Goal: Information Seeking & Learning: Understand process/instructions

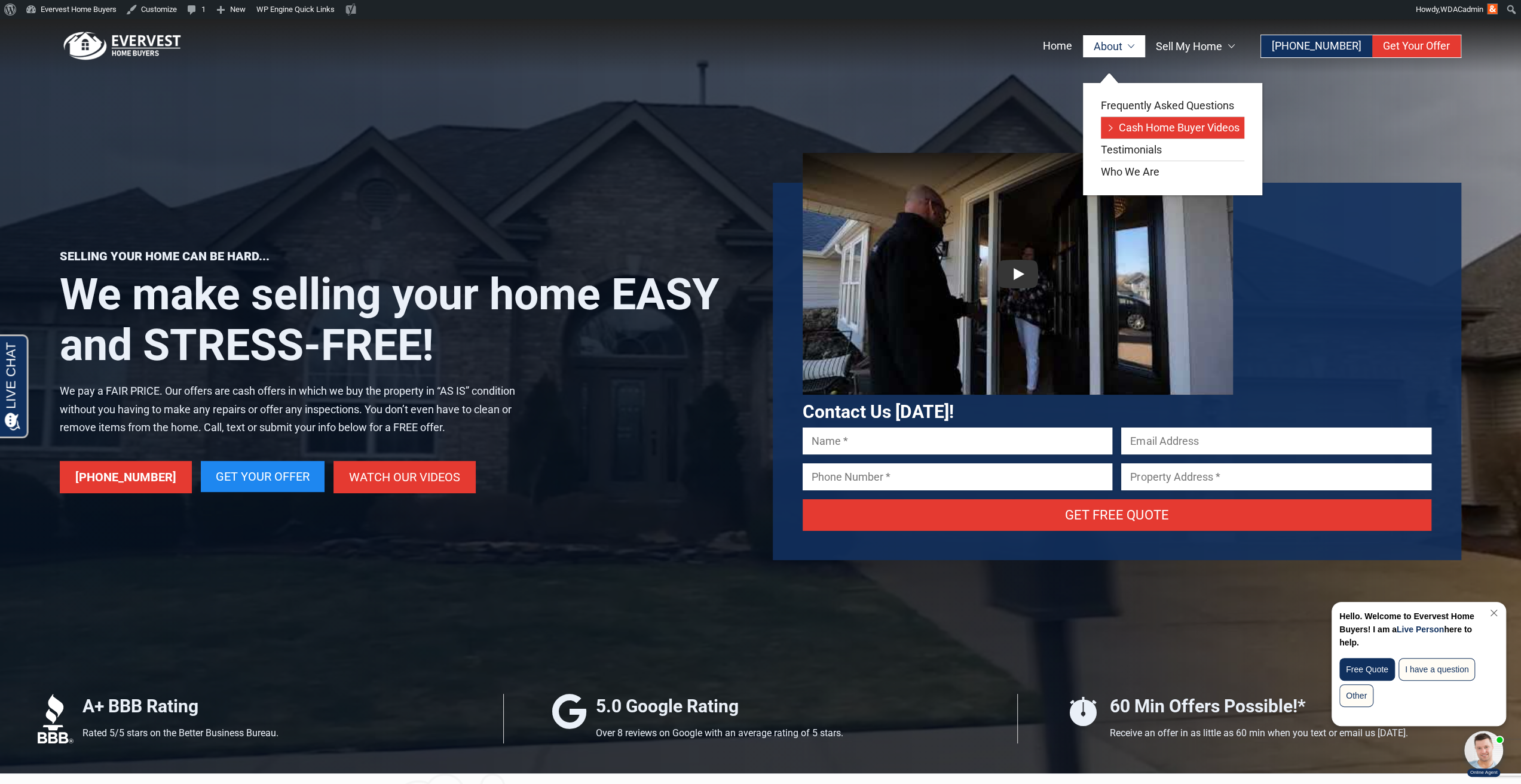
click at [1138, 129] on link "Cash Home Buyer Videos" at bounding box center [1172, 128] width 143 height 22
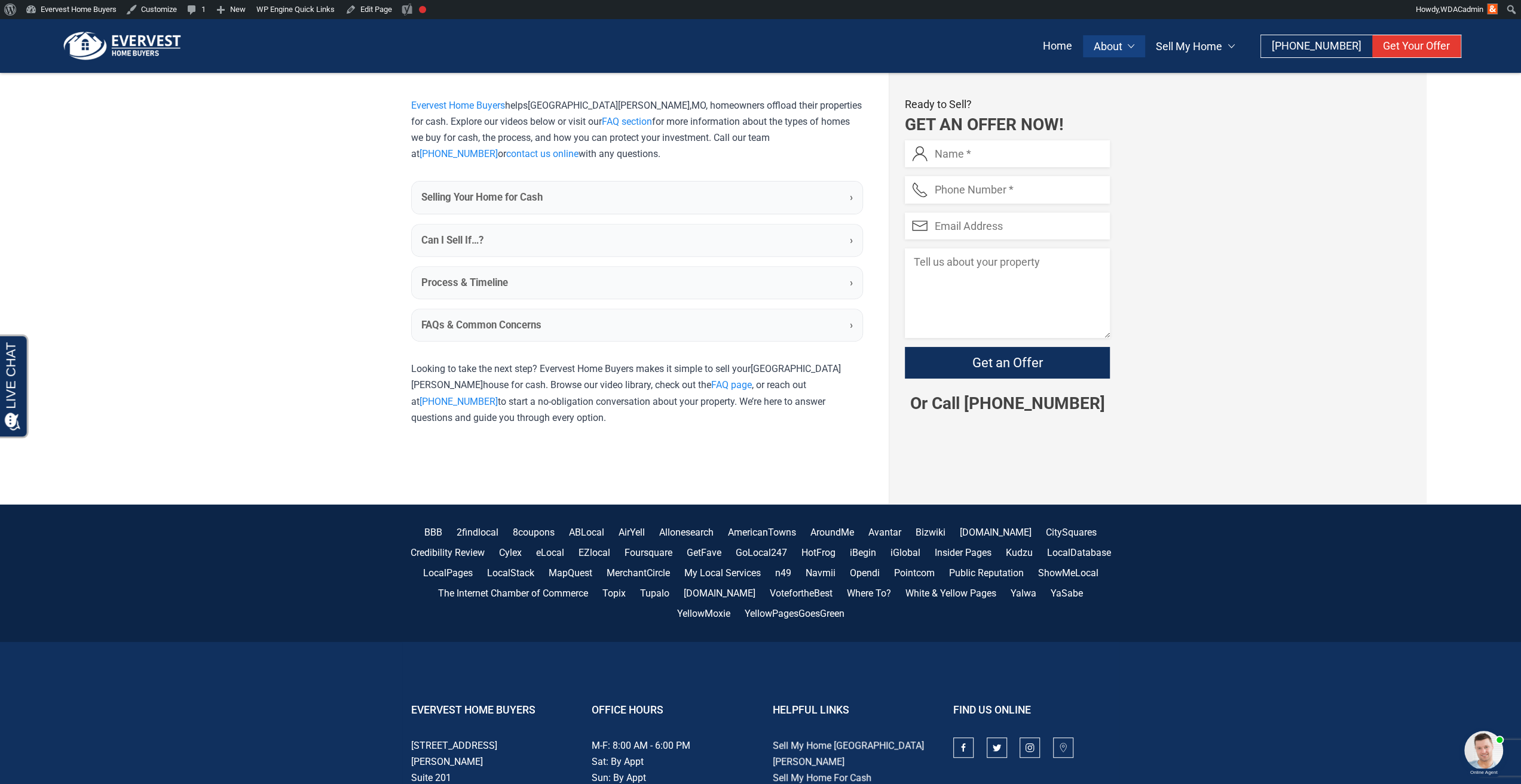
scroll to position [358, 0]
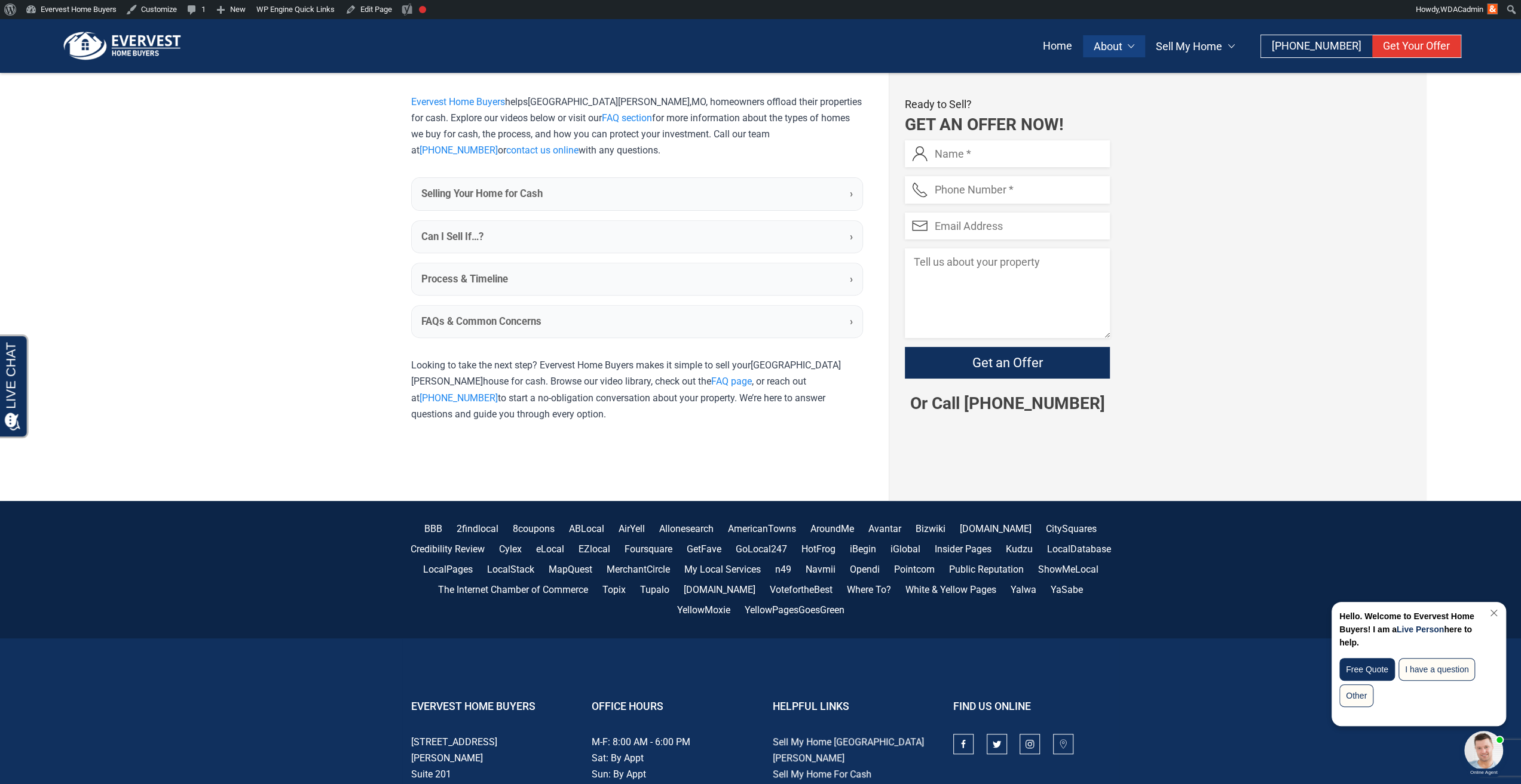
click at [531, 195] on b "Selling Your Home for Cash" at bounding box center [482, 194] width 121 height 15
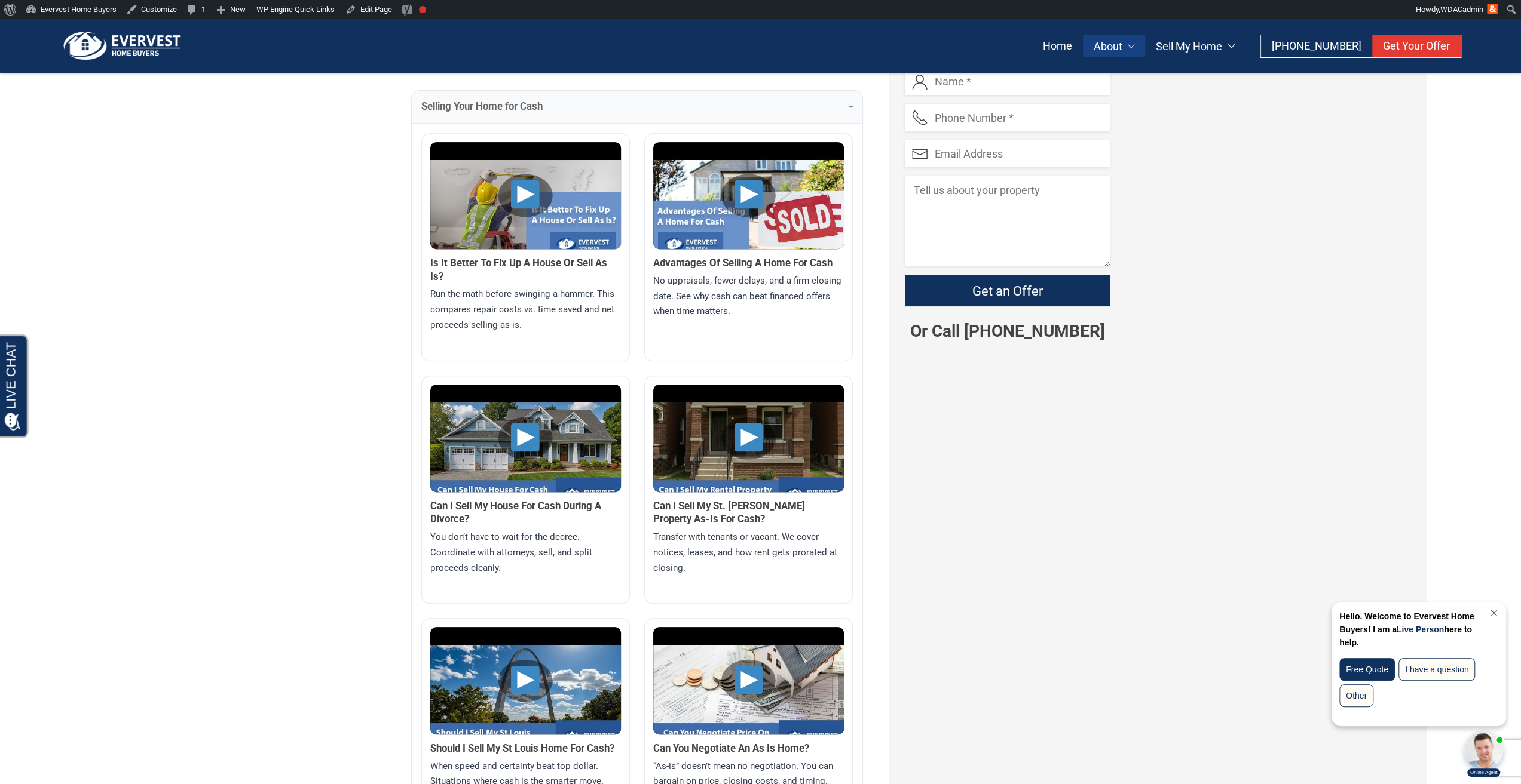
scroll to position [446, 0]
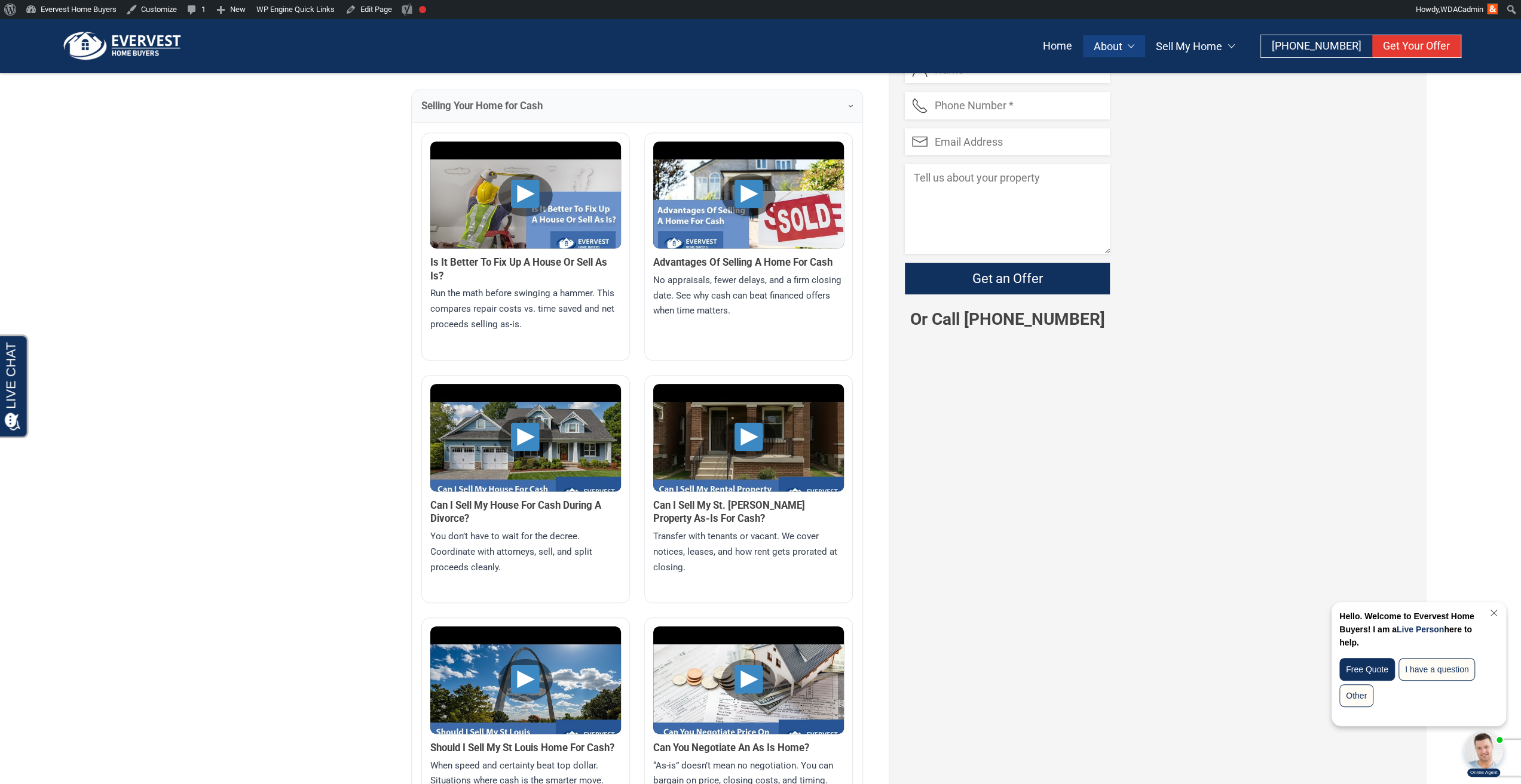
click at [523, 210] on img at bounding box center [525, 213] width 190 height 143
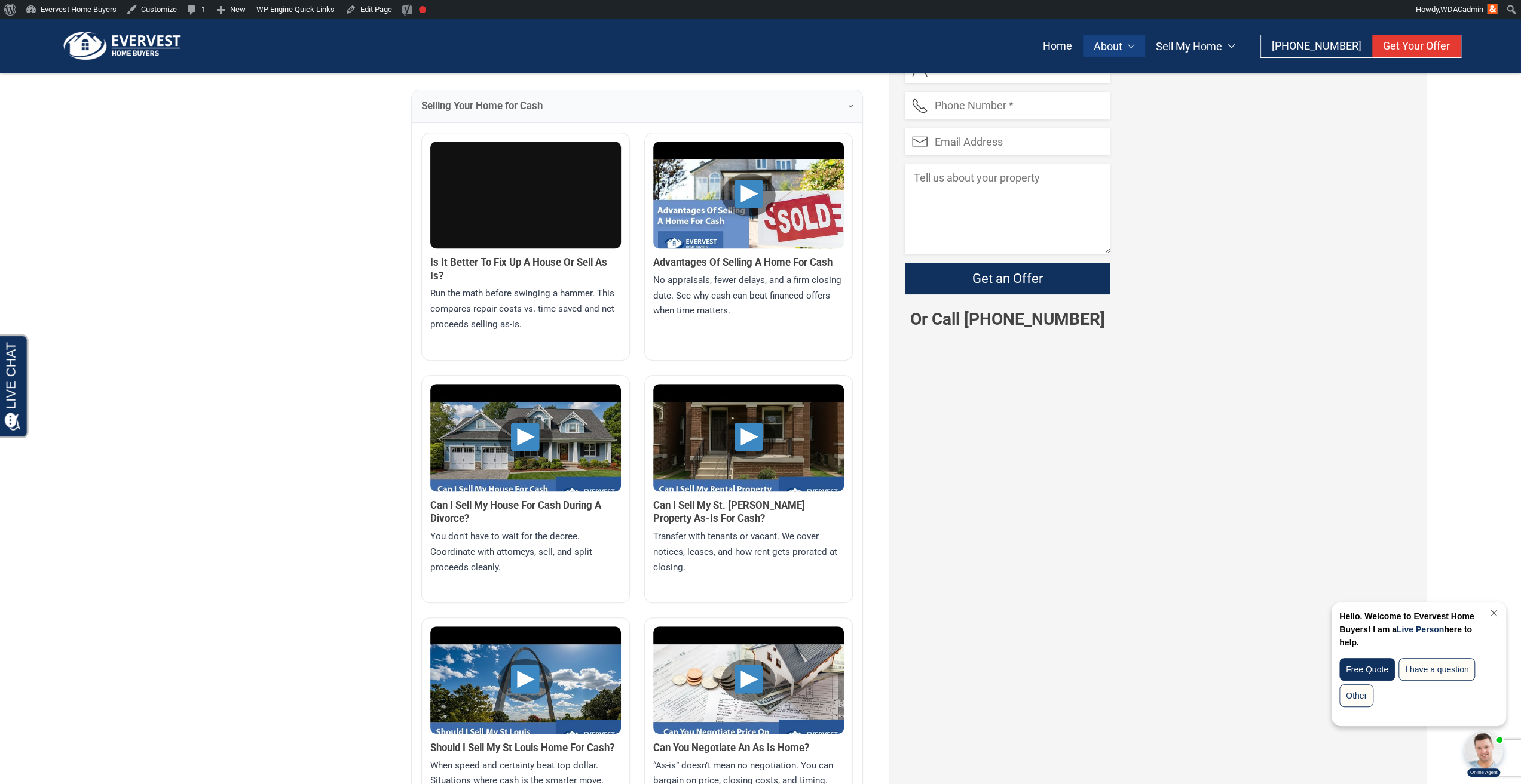
click at [781, 455] on img at bounding box center [748, 455] width 190 height 143
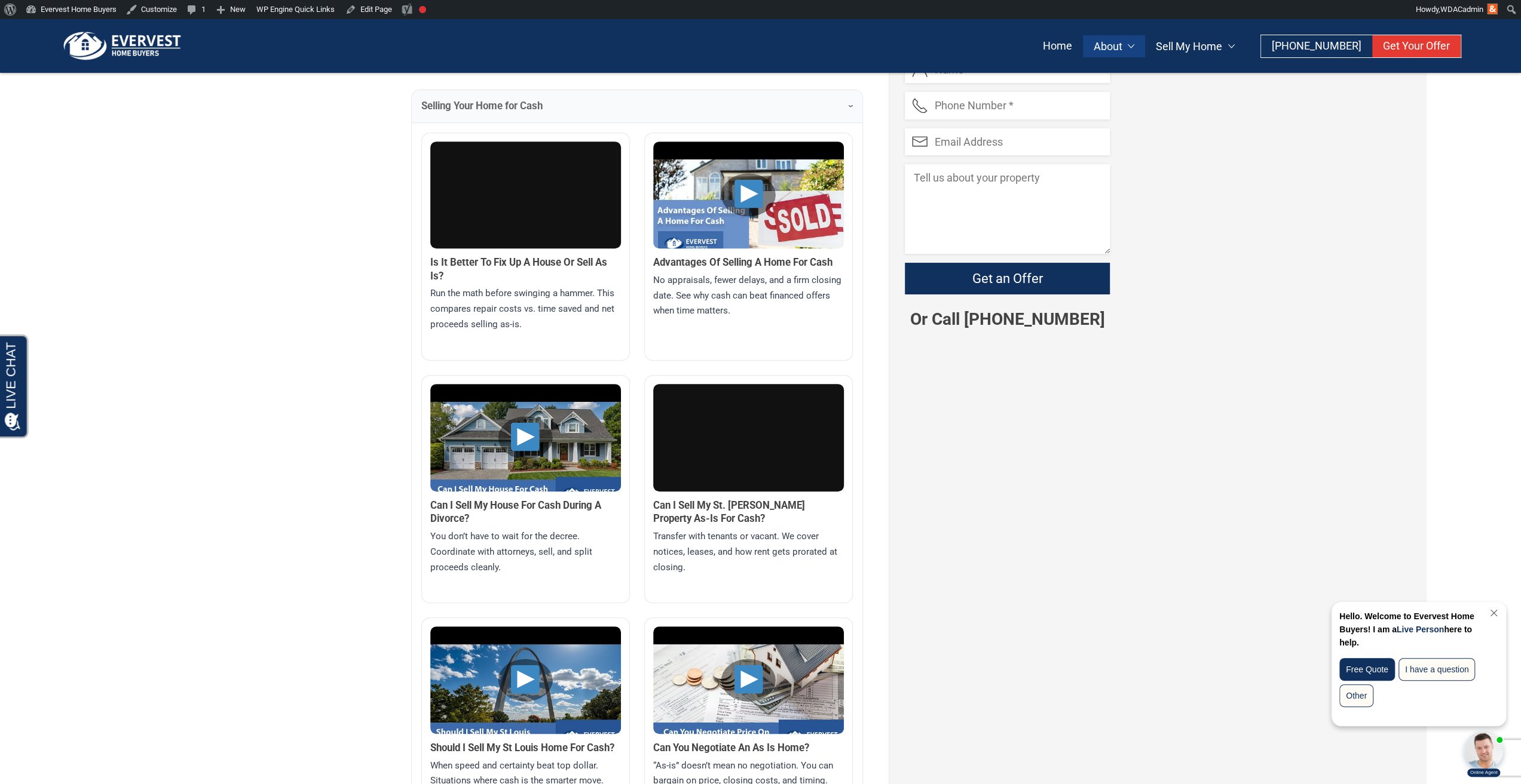
drag, startPoint x: 209, startPoint y: 348, endPoint x: 310, endPoint y: 618, distance: 288.3
click at [310, 618] on section "Evervest Home Buyers helps St. Louis , MO , homeowners offload their properties…" at bounding box center [760, 649] width 1521 height 1423
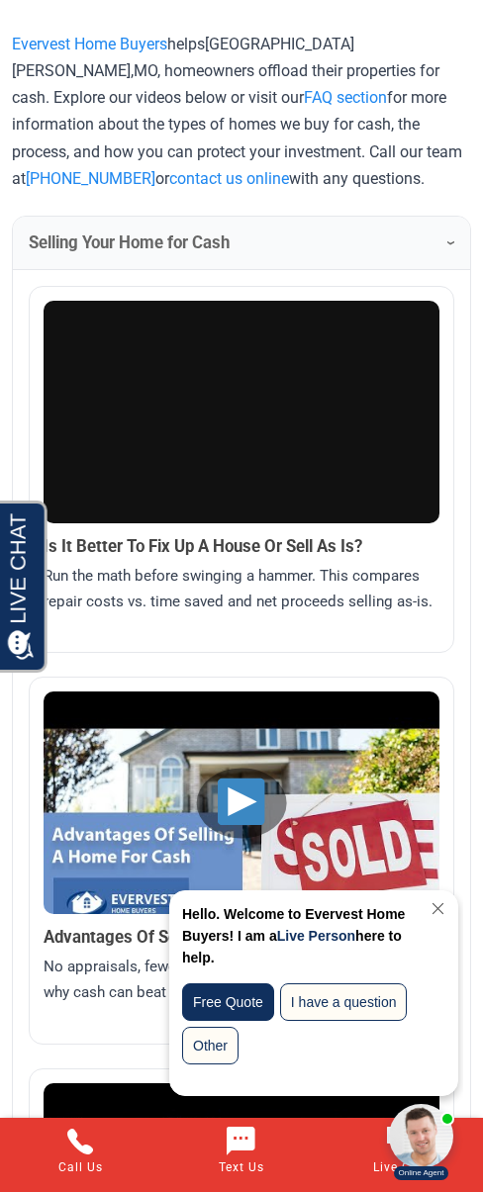
scroll to position [1341, 0]
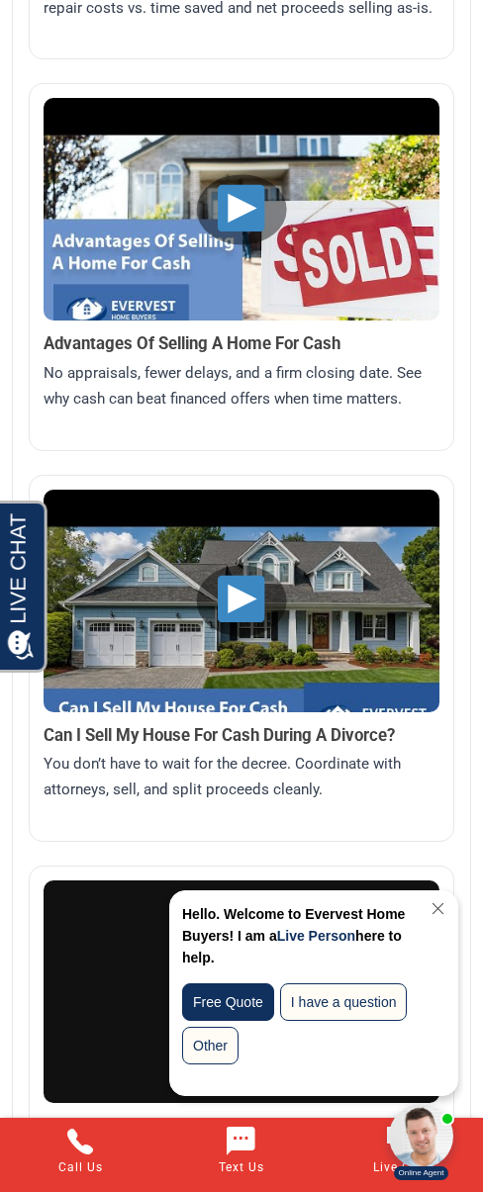
click at [222, 621] on img at bounding box center [242, 638] width 396 height 297
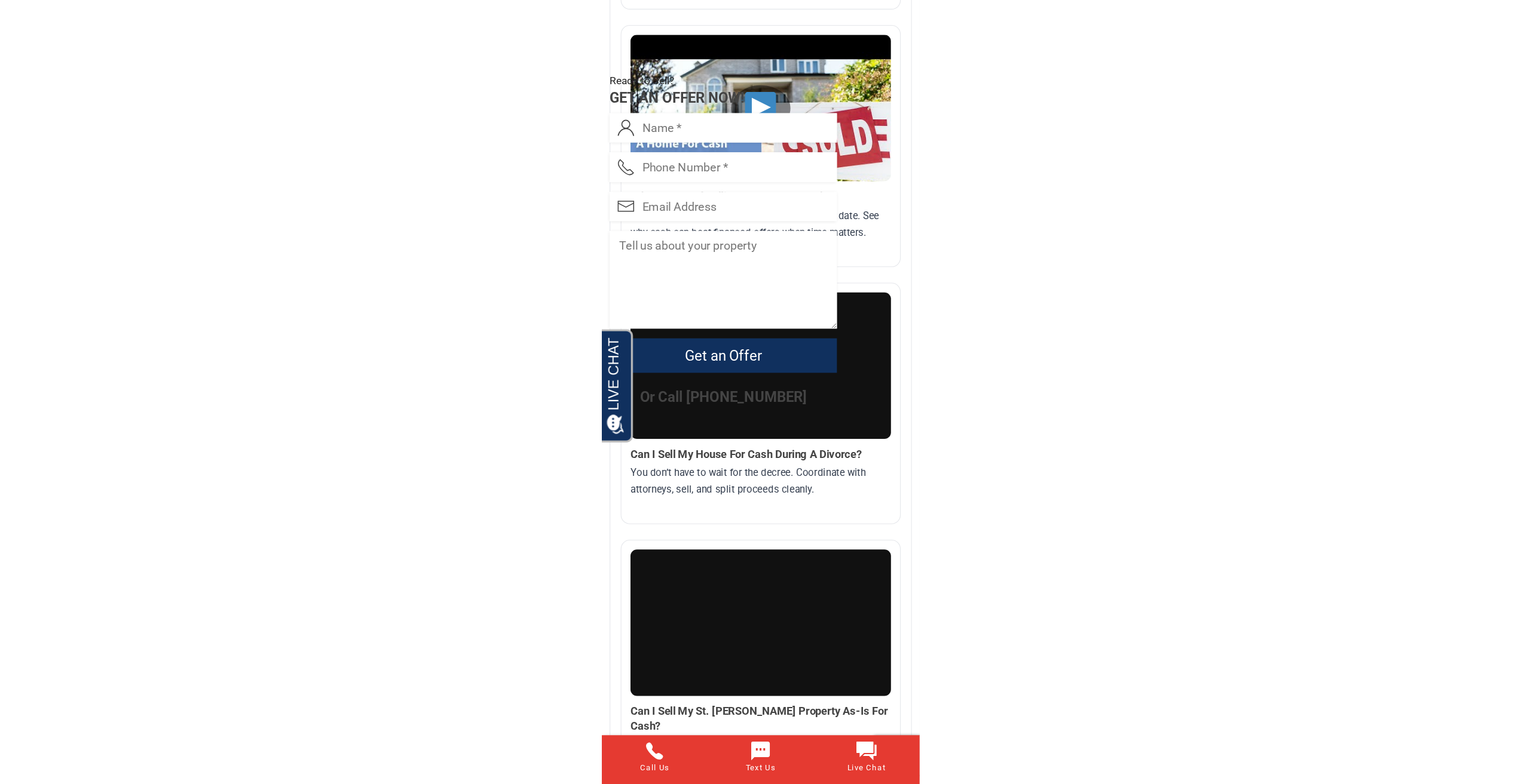
scroll to position [805, 0]
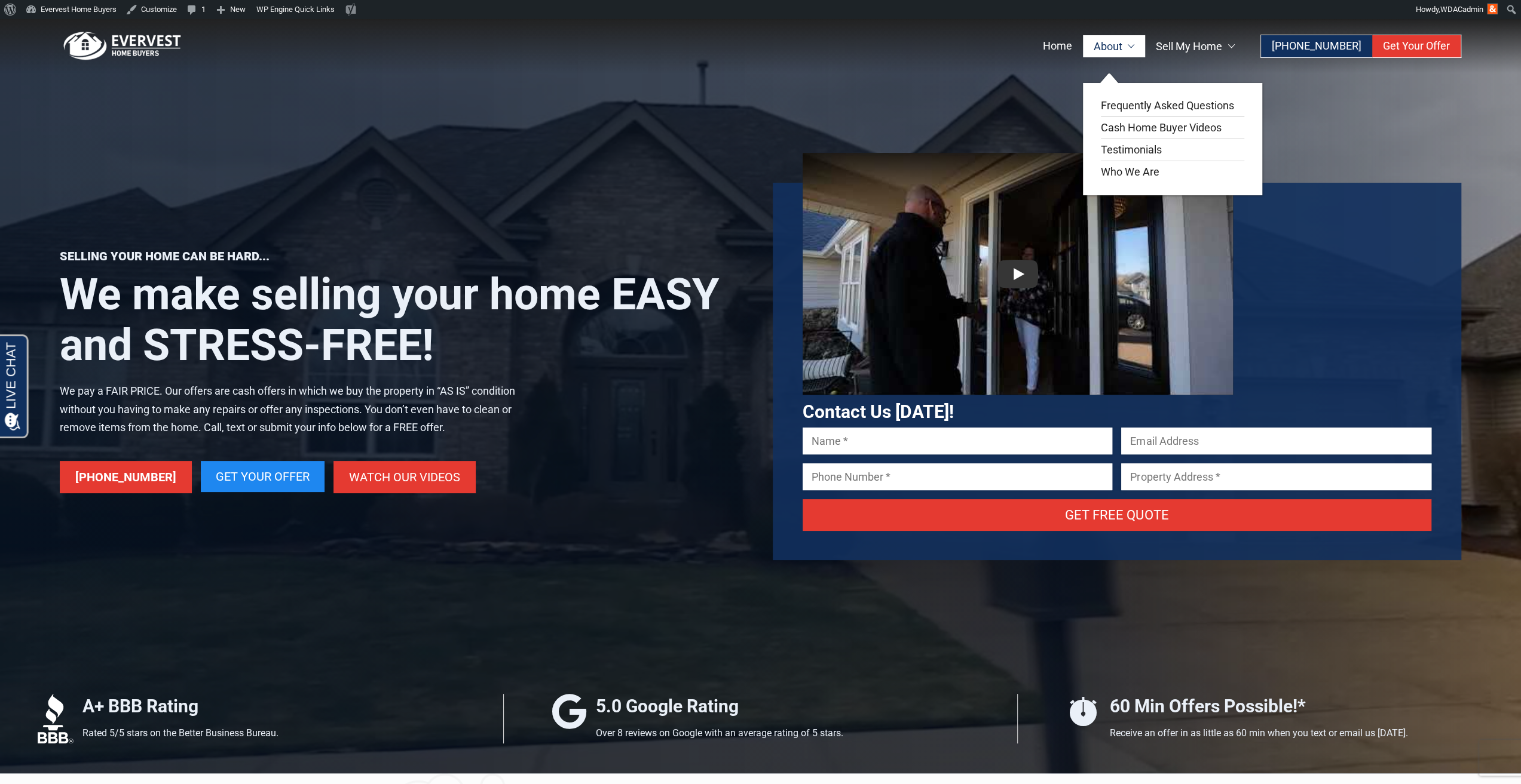
click at [1119, 46] on link "About" at bounding box center [1114, 46] width 63 height 22
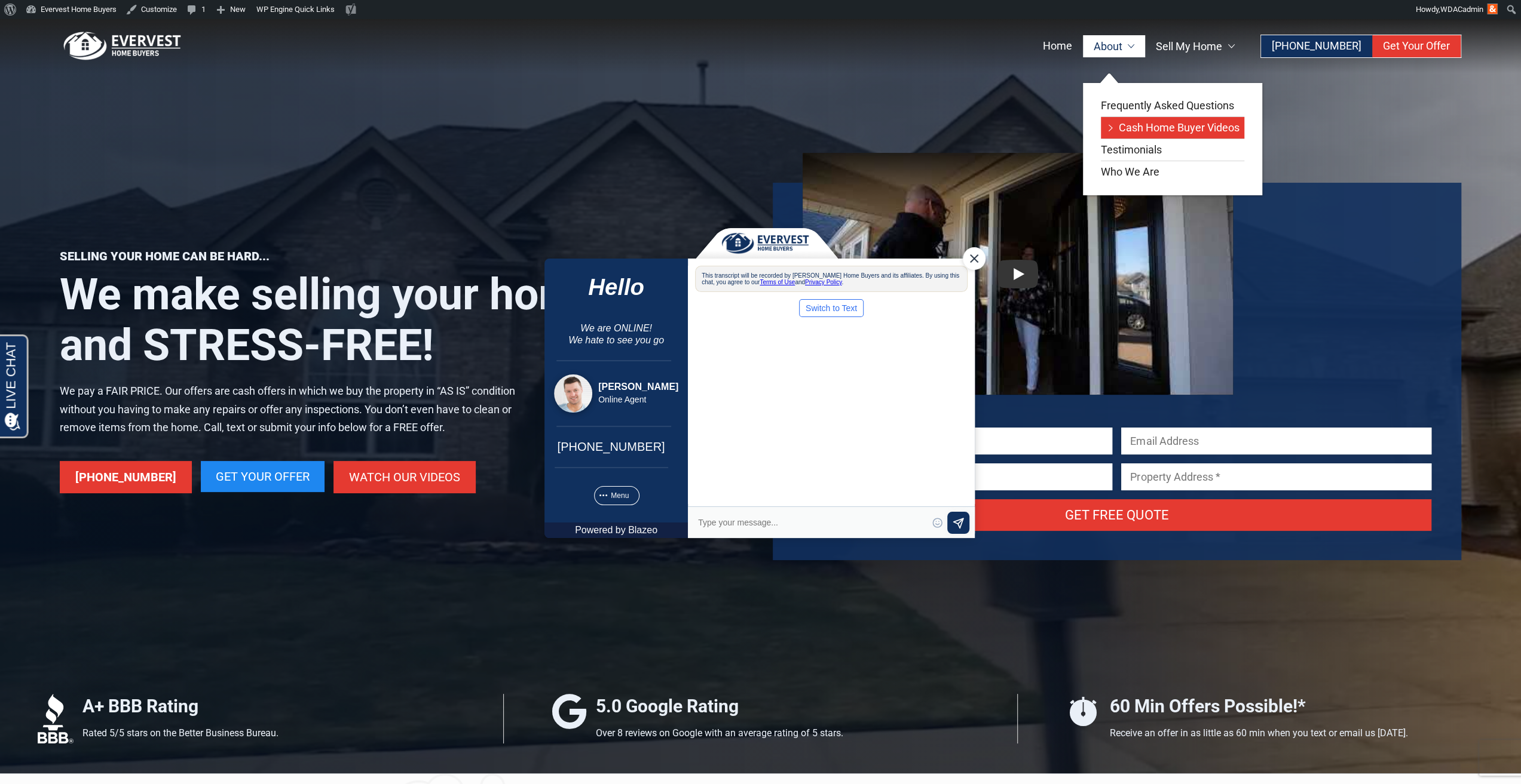
click at [1122, 134] on link "Cash Home Buyer Videos" at bounding box center [1172, 128] width 143 height 22
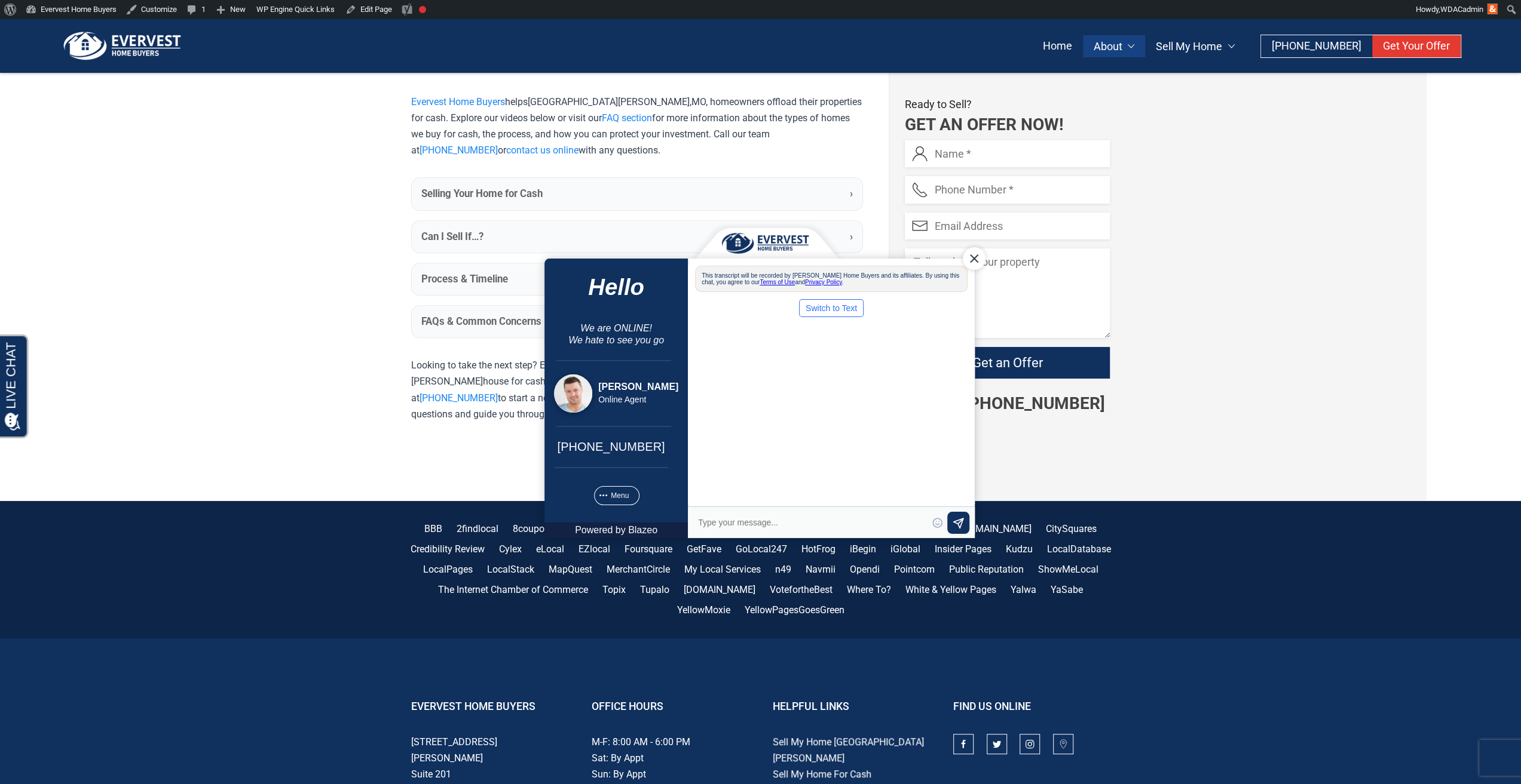
click at [496, 193] on b "Selling Your Home for Cash" at bounding box center [482, 194] width 121 height 15
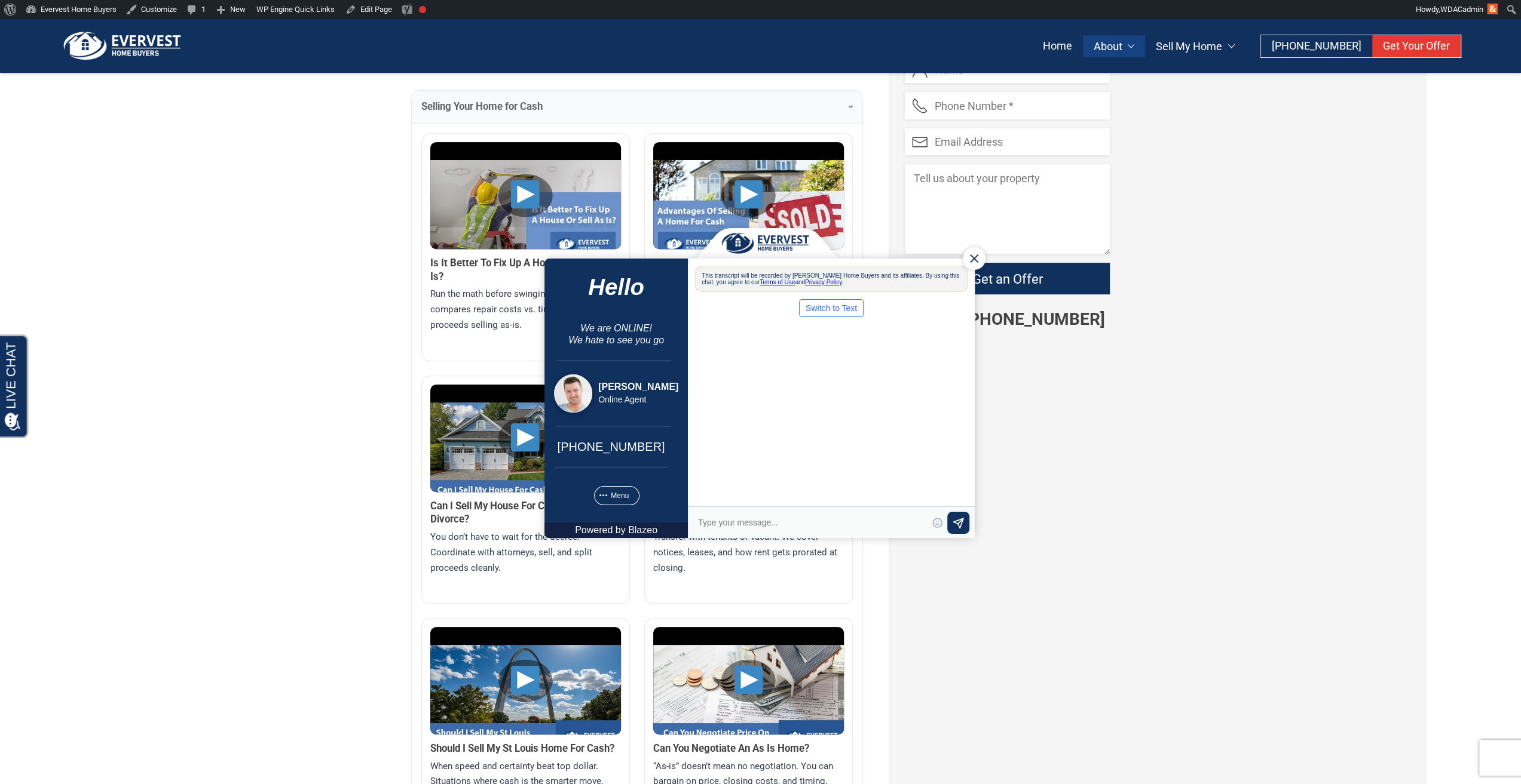
scroll to position [446, 0]
click at [977, 263] on div "Close Chat" at bounding box center [974, 258] width 23 height 23
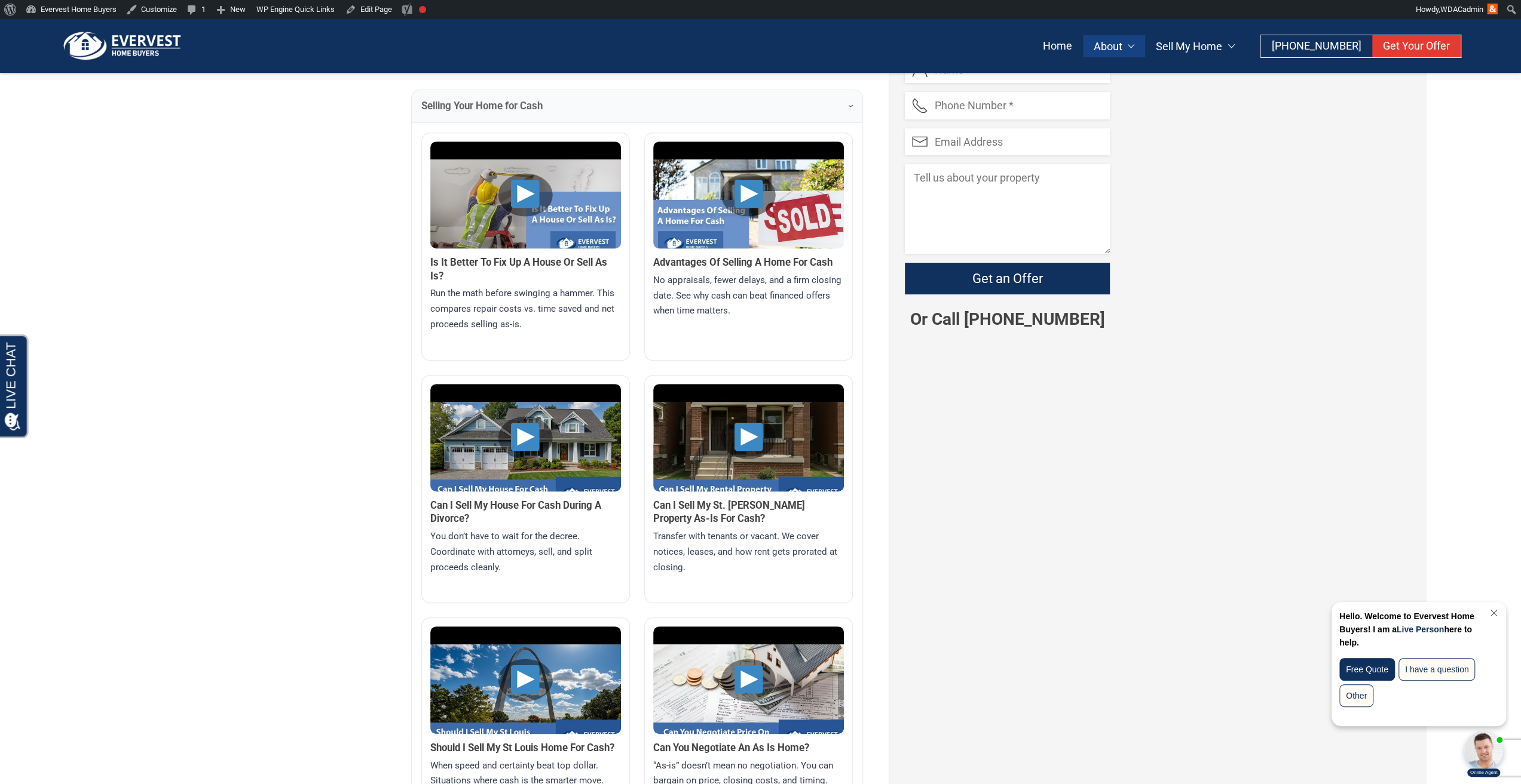
click at [526, 204] on img at bounding box center [525, 213] width 190 height 143
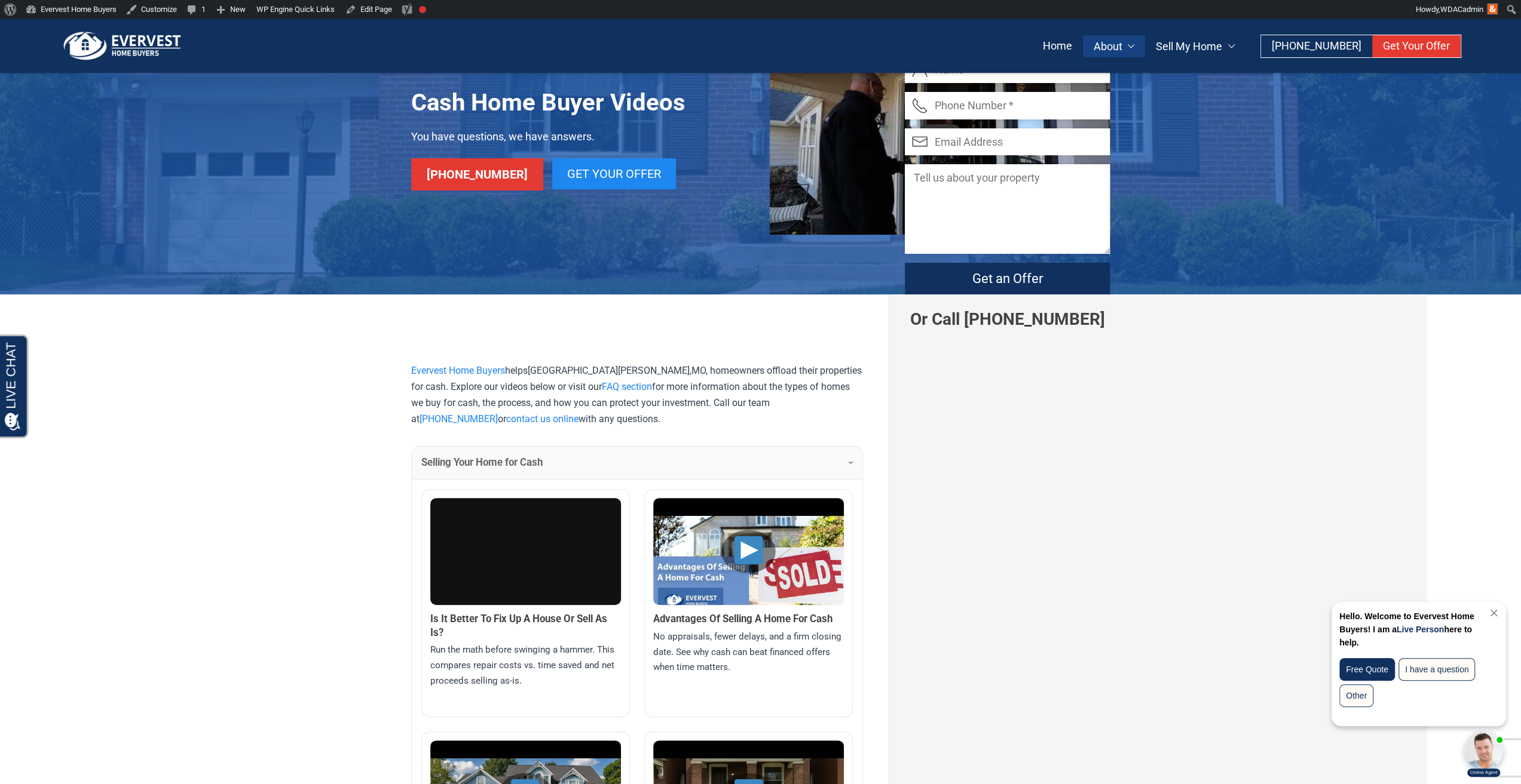
scroll to position [28, 0]
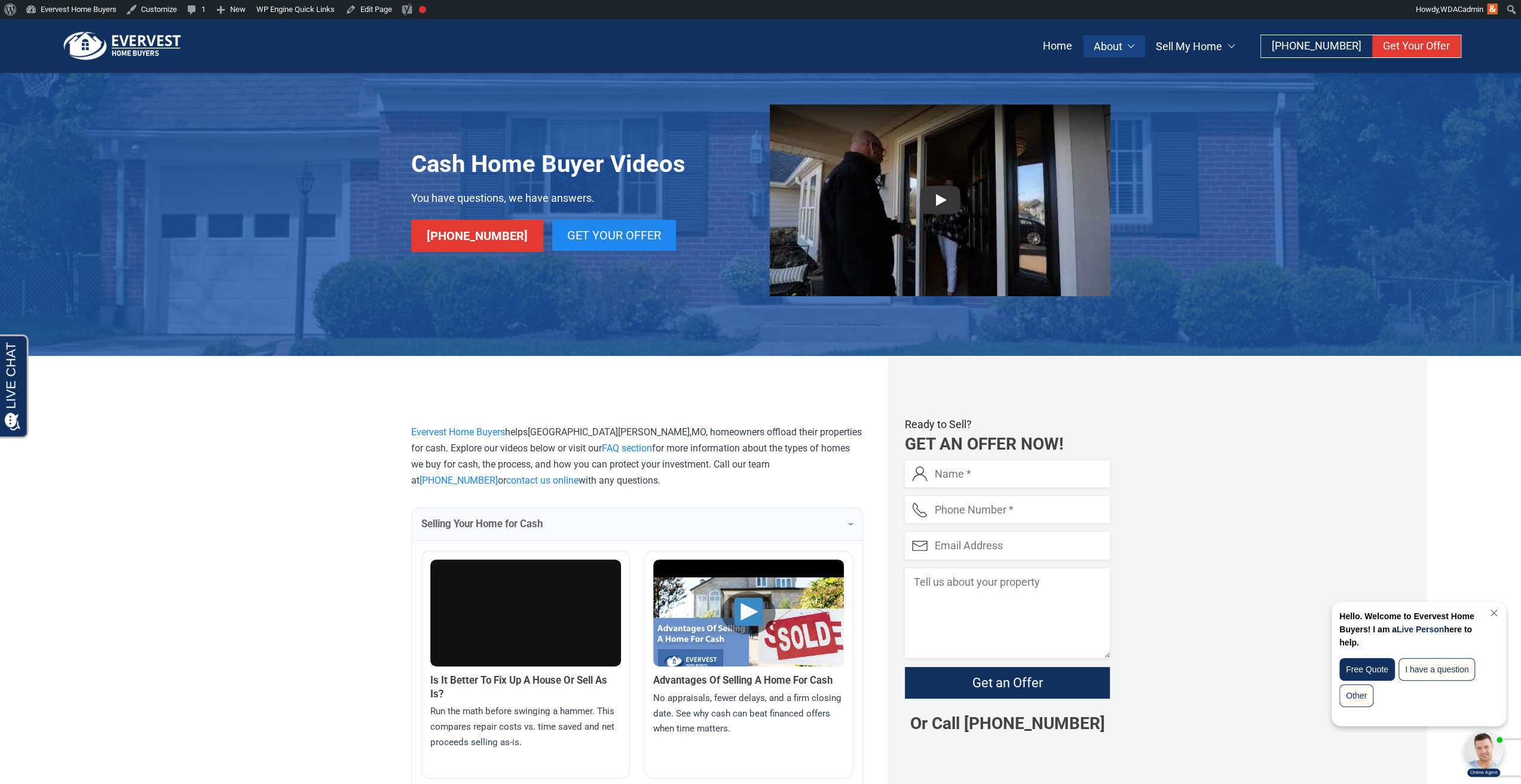
click at [138, 46] on img at bounding box center [123, 45] width 126 height 30
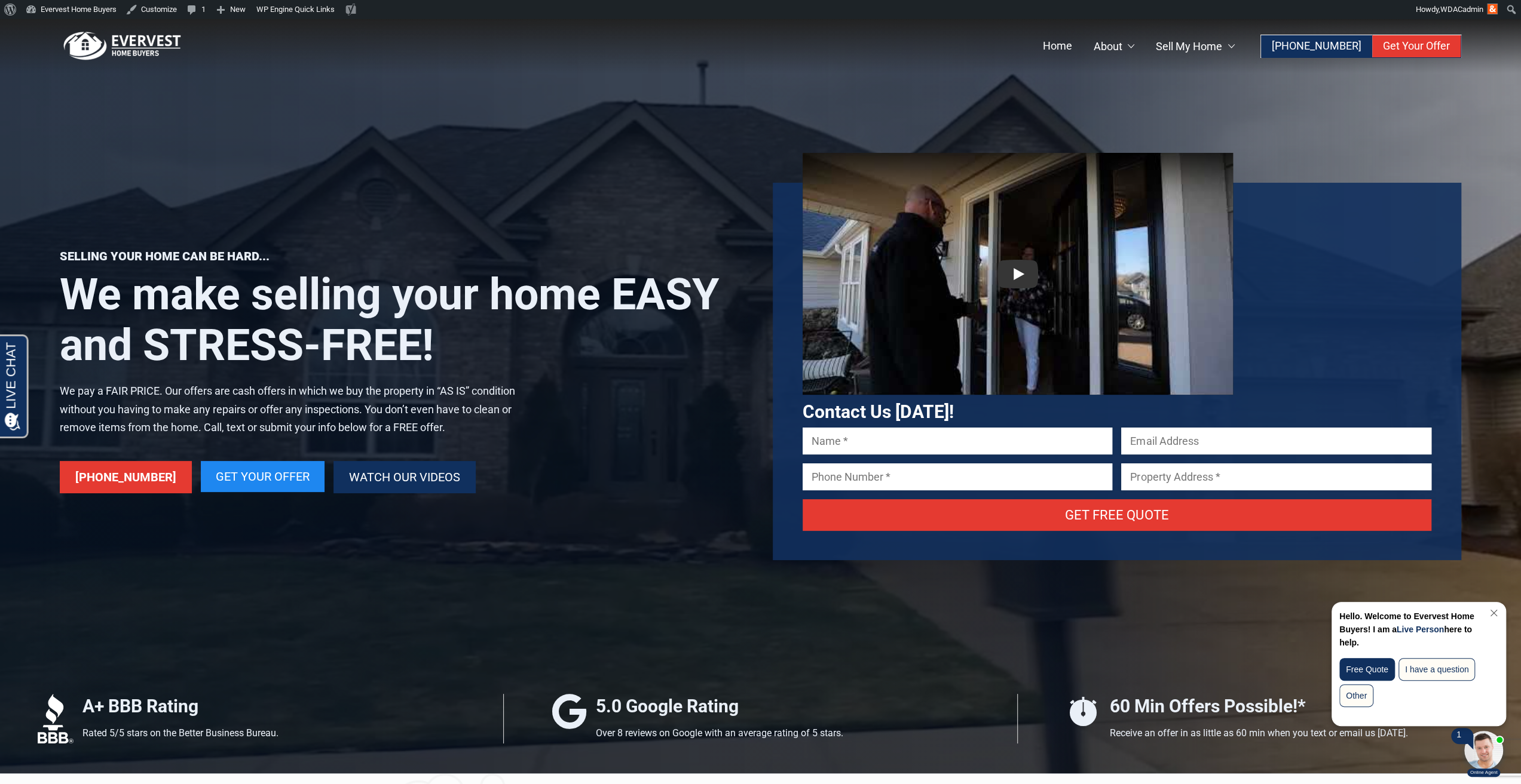
click at [373, 478] on link "Watch Our Videos" at bounding box center [404, 477] width 142 height 32
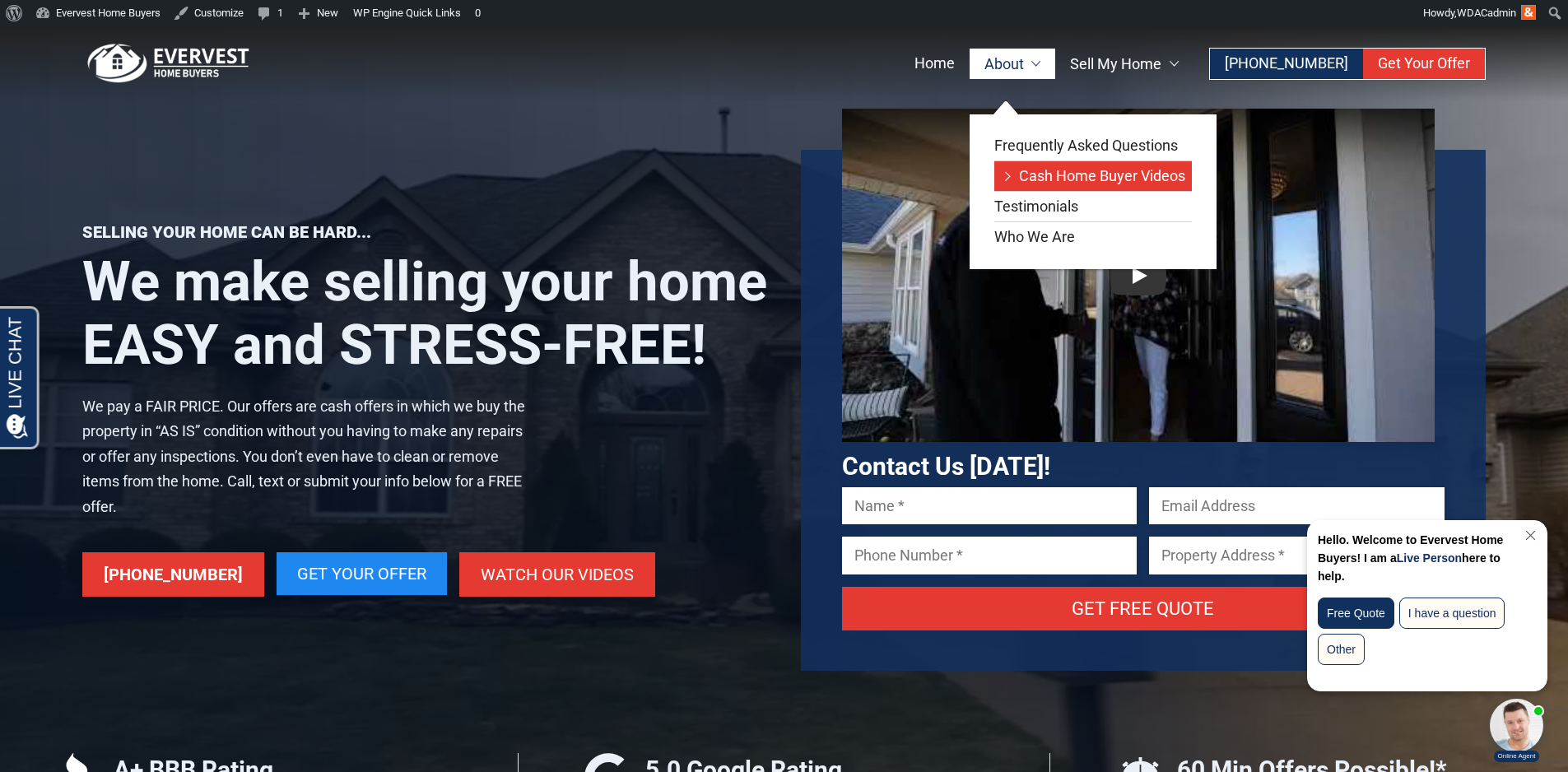
click at [1032, 173] on link "Cash Home Buyer Videos" at bounding box center [1093, 176] width 197 height 30
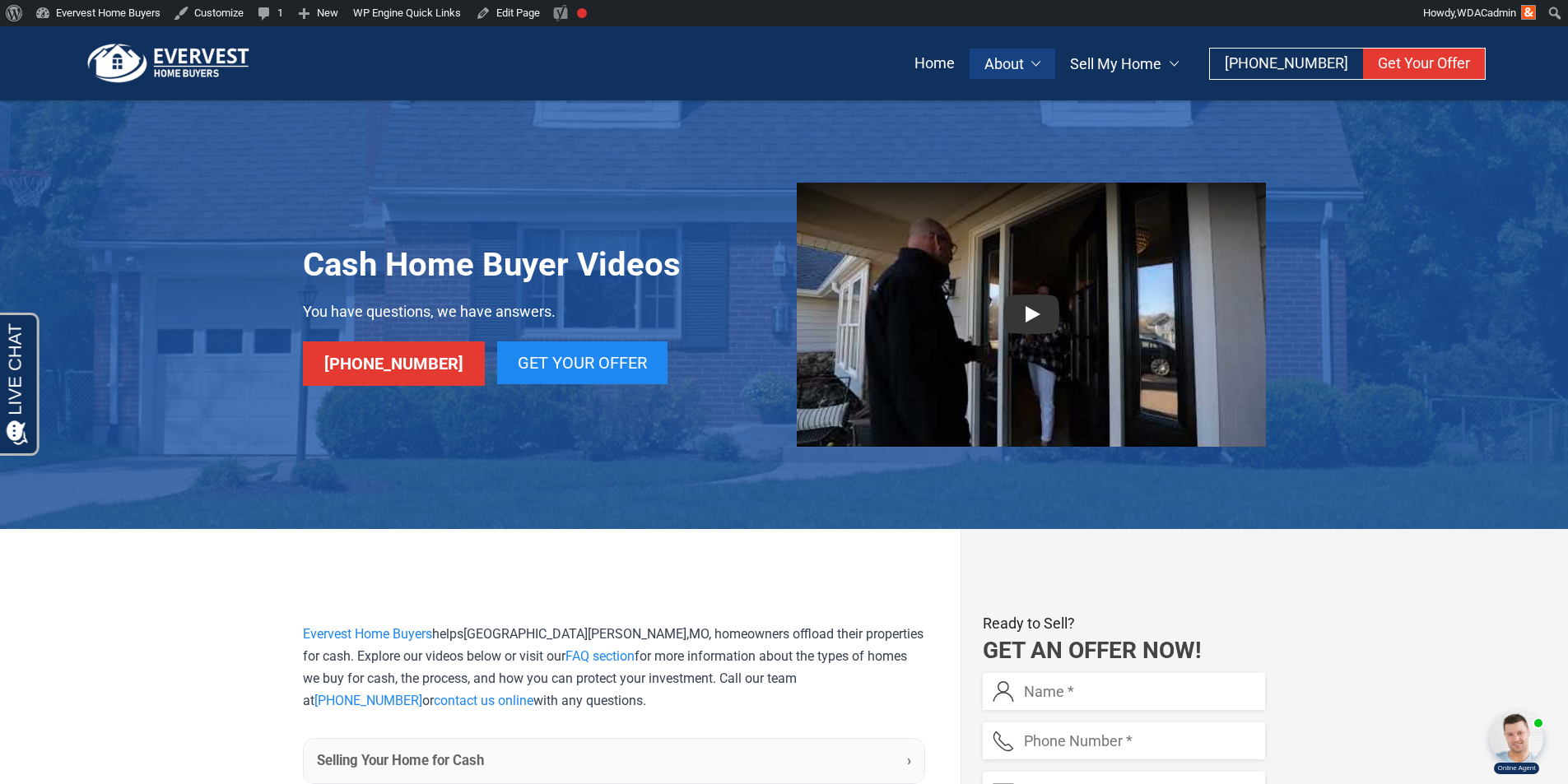
scroll to position [299, 0]
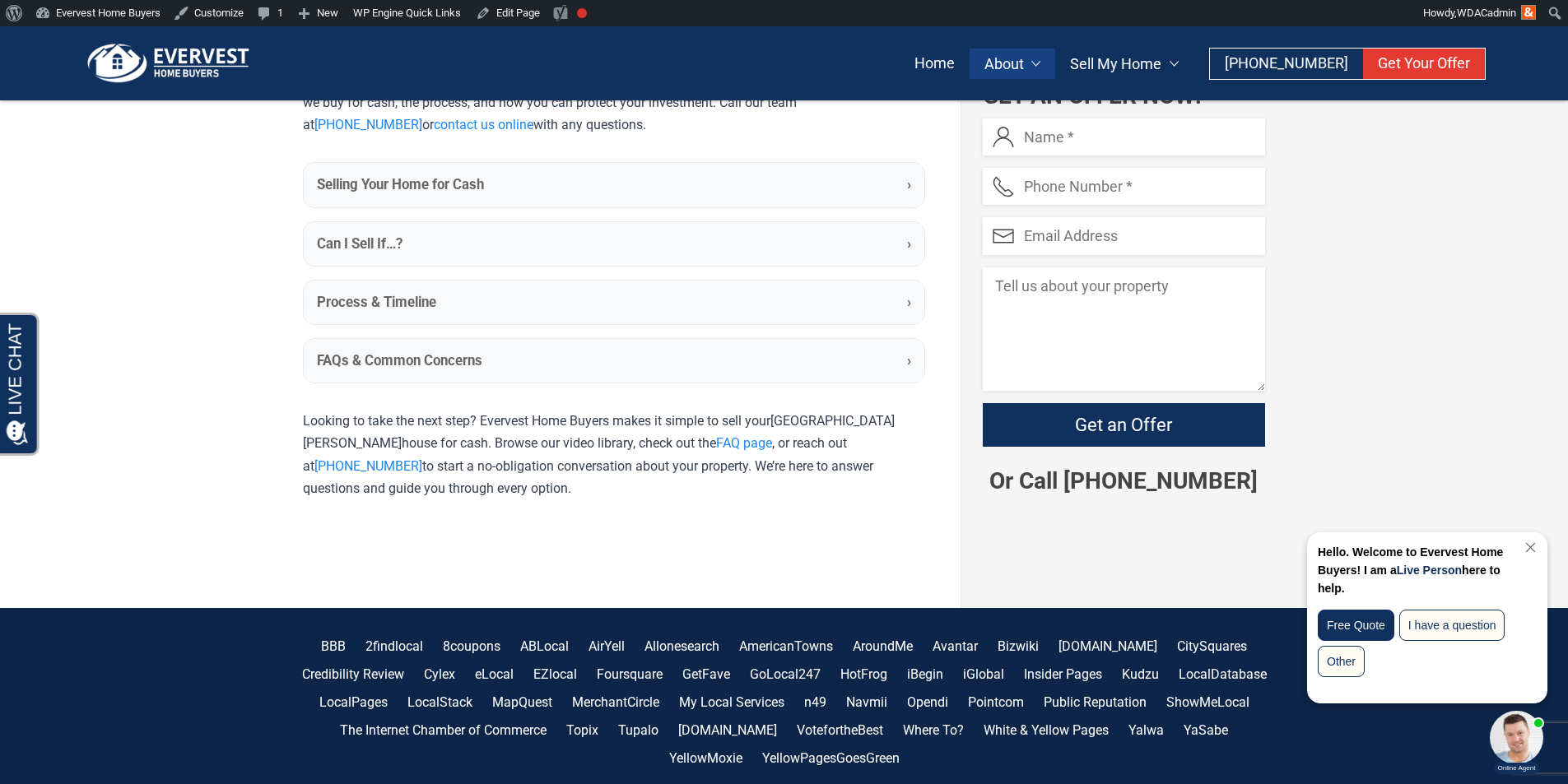
click at [521, 305] on summary "Process & Timeline ›" at bounding box center [614, 302] width 621 height 43
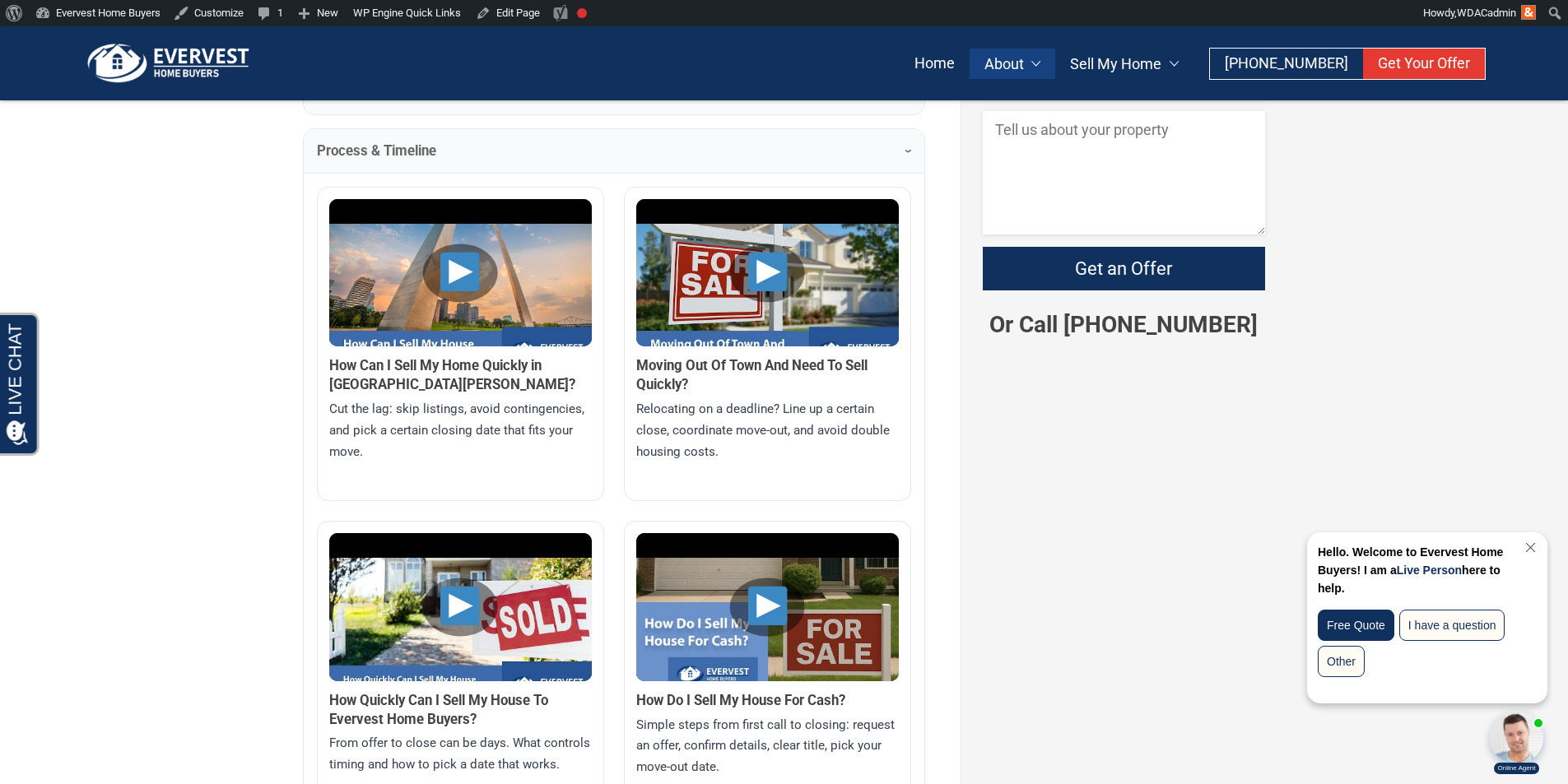
scroll to position [732, 0]
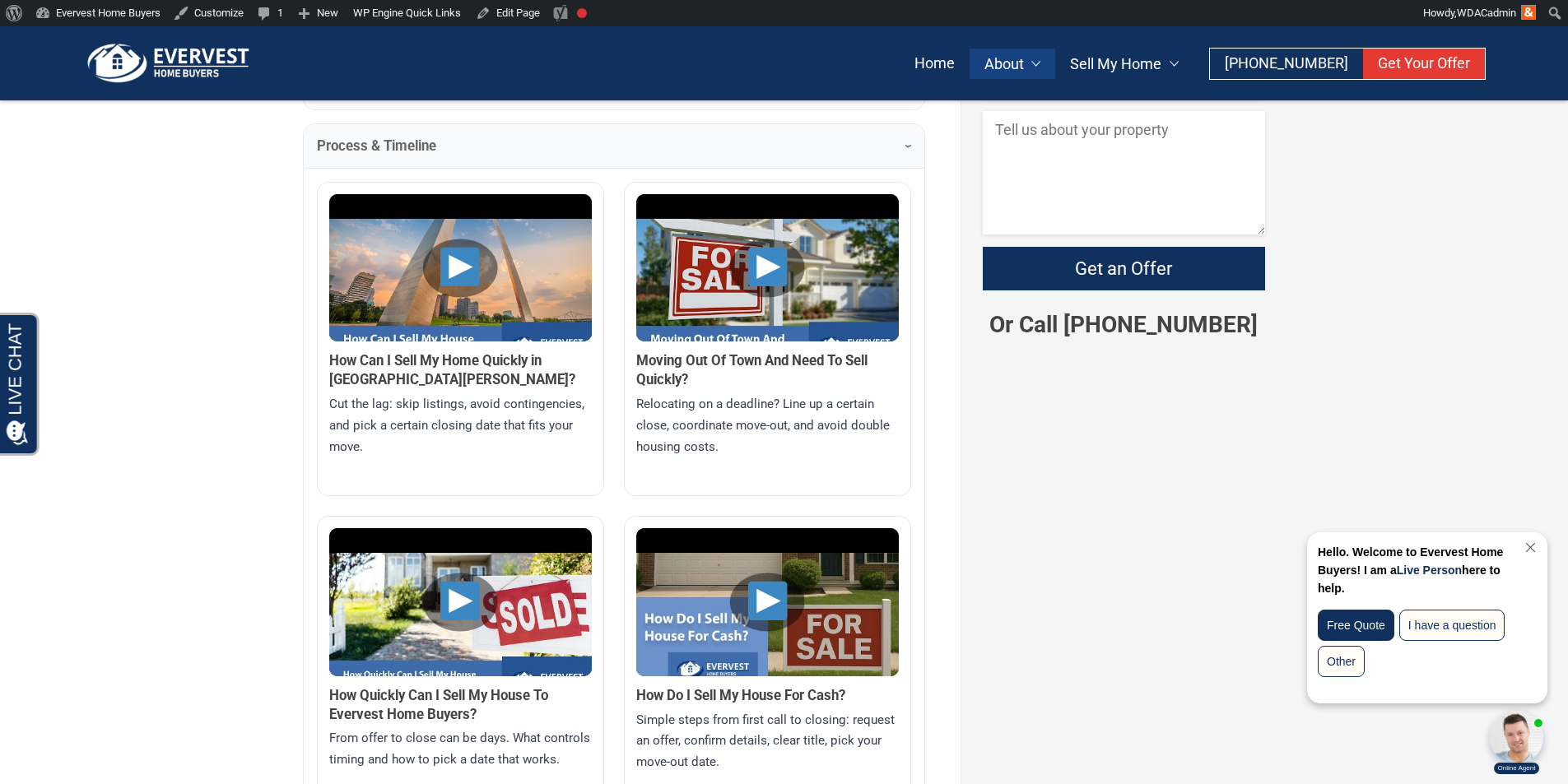
click at [464, 265] on img at bounding box center [460, 292] width 262 height 196
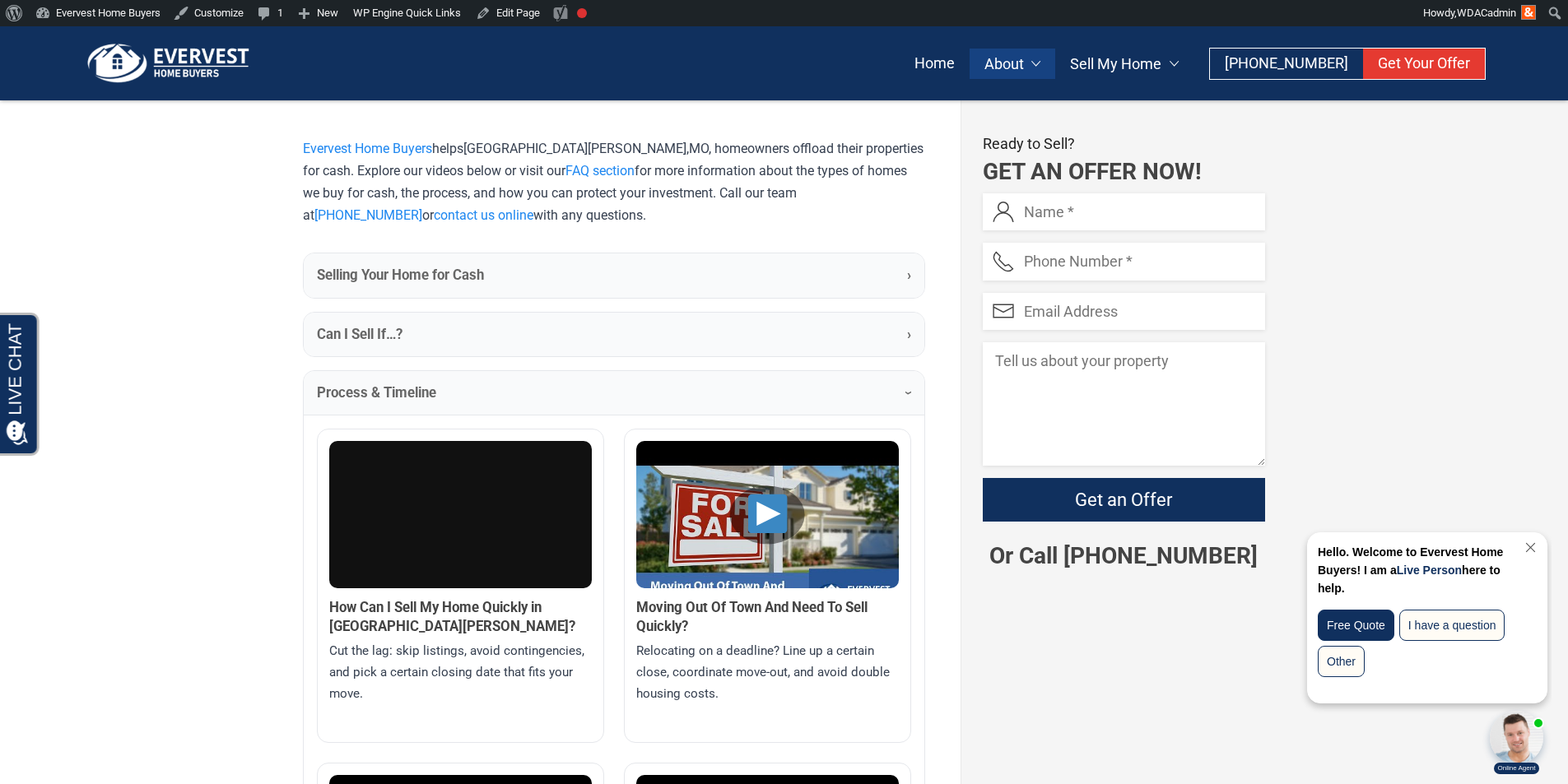
click at [523, 275] on summary "Selling Your Home for Cash ›" at bounding box center [614, 275] width 621 height 43
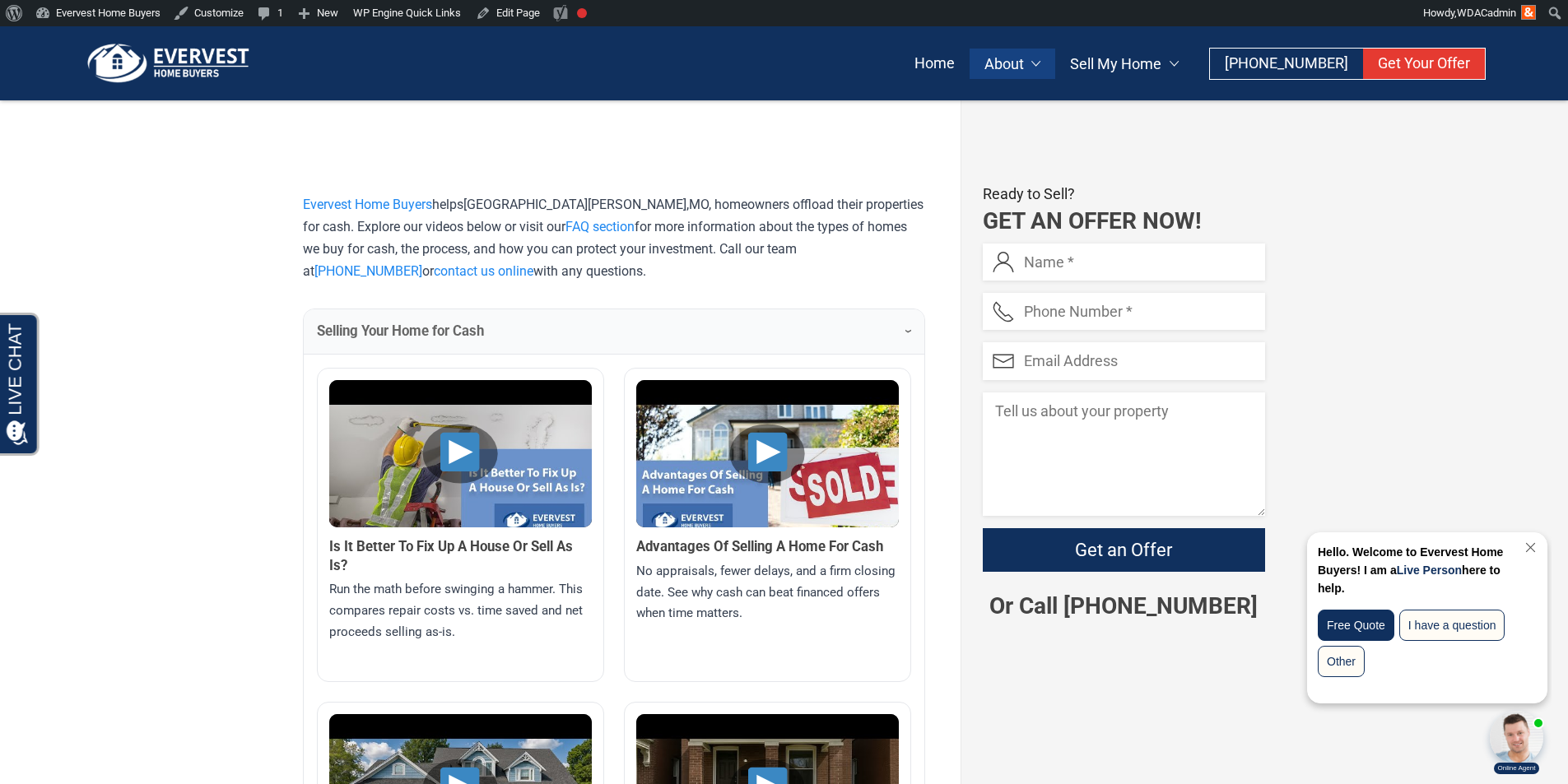
scroll to position [121, 0]
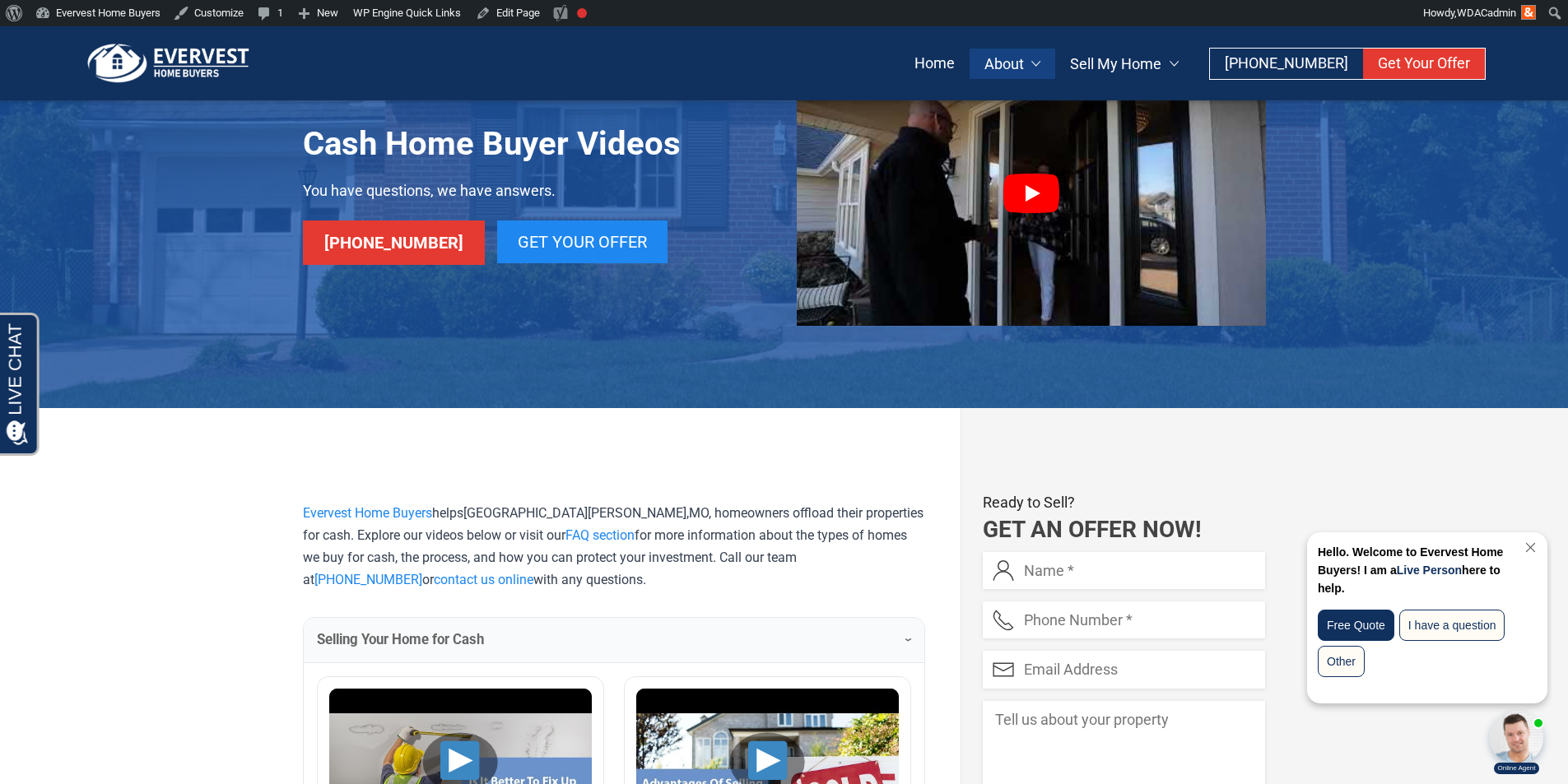
click at [995, 185] on link at bounding box center [1031, 193] width 469 height 264
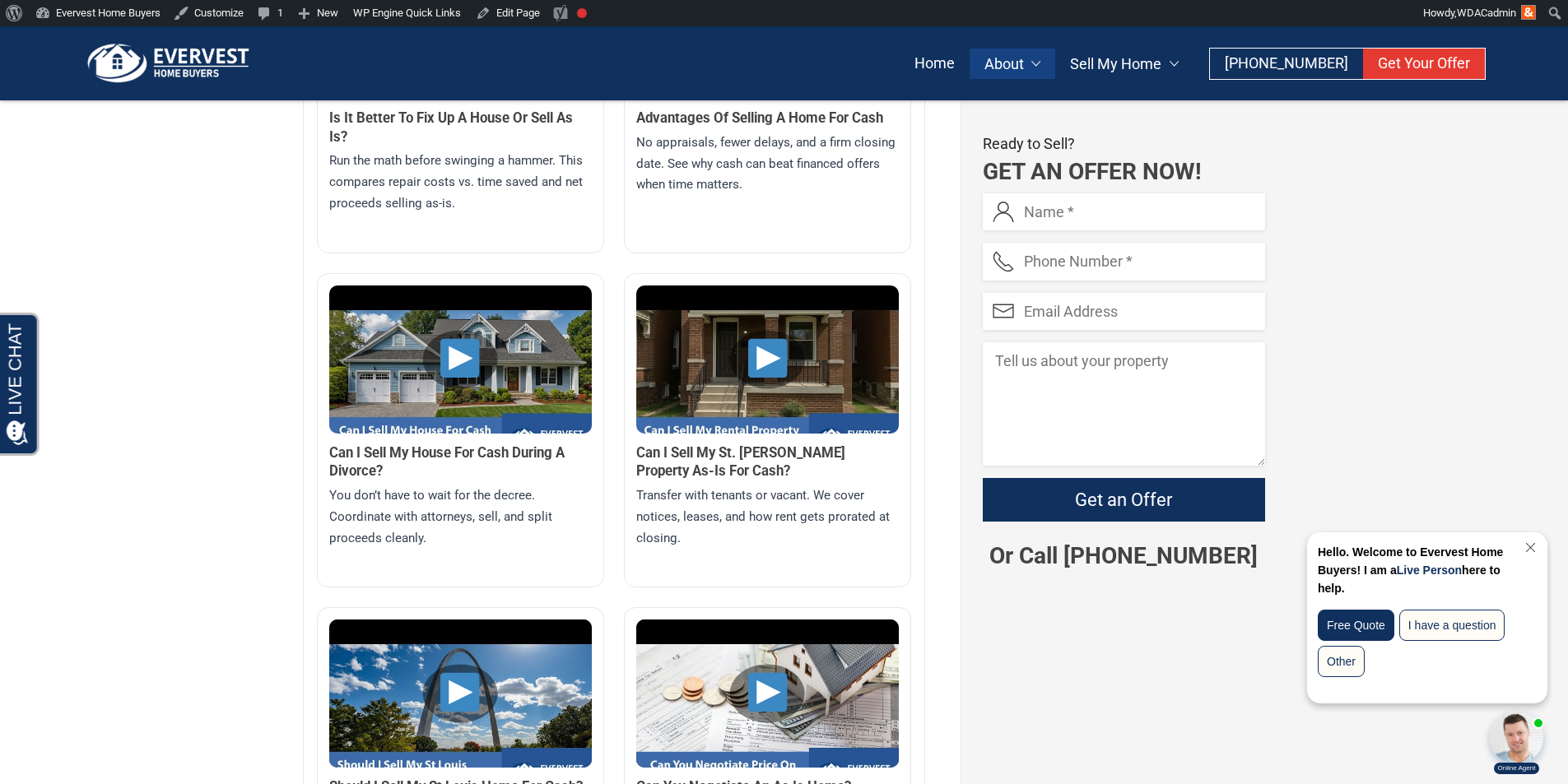
scroll to position [861, 0]
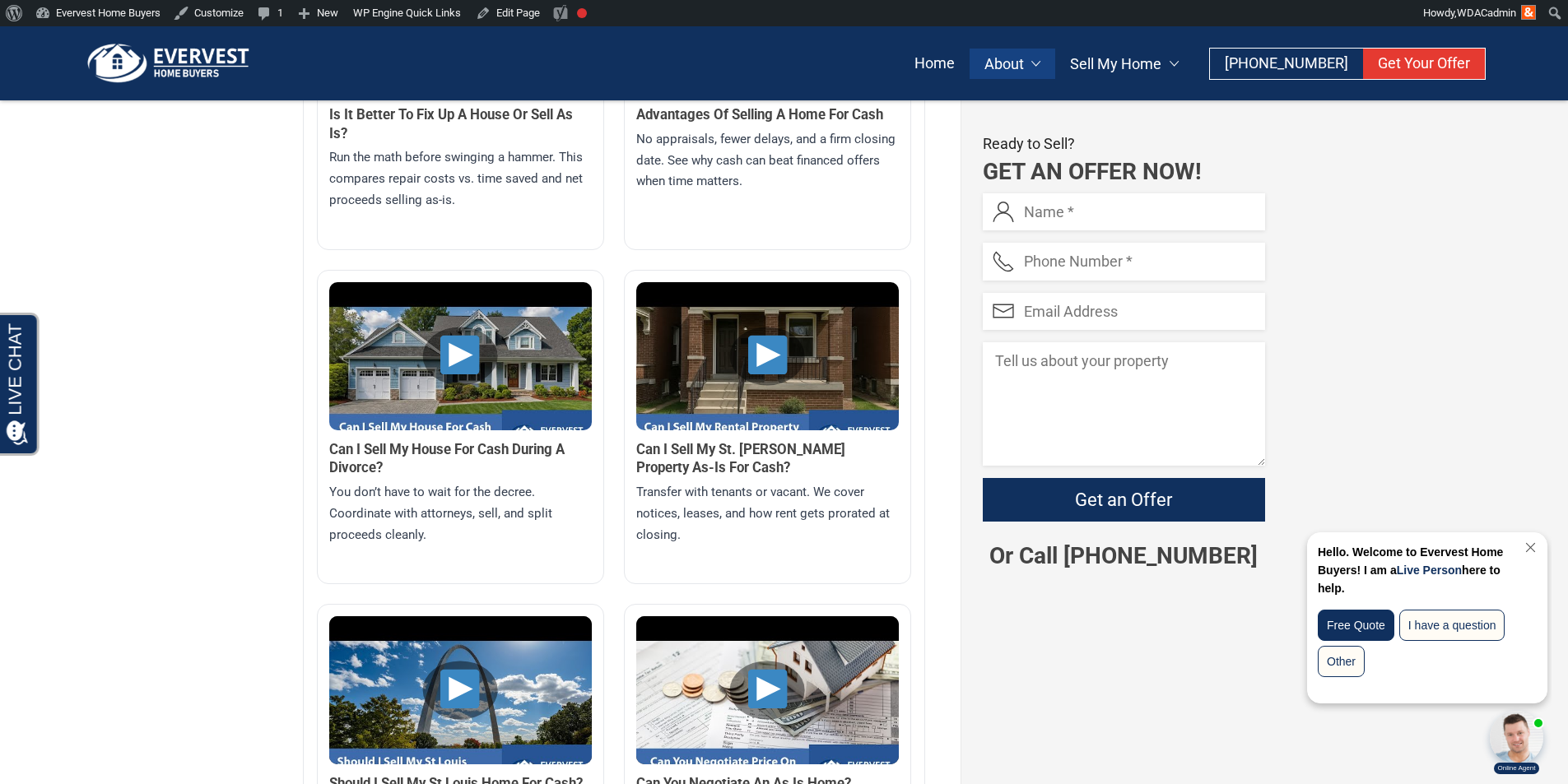
click at [796, 345] on img at bounding box center [767, 380] width 262 height 196
